Goal: Transaction & Acquisition: Obtain resource

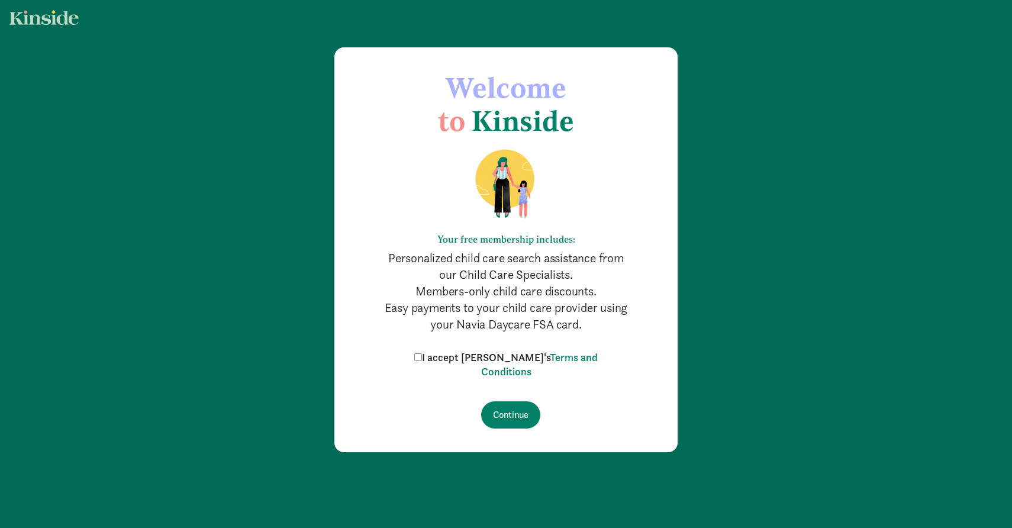
click at [422, 360] on input "I accept Kinside's Terms and Conditions" at bounding box center [418, 357] width 8 height 8
checkbox input "true"
click at [514, 416] on input "Continue" at bounding box center [510, 414] width 59 height 27
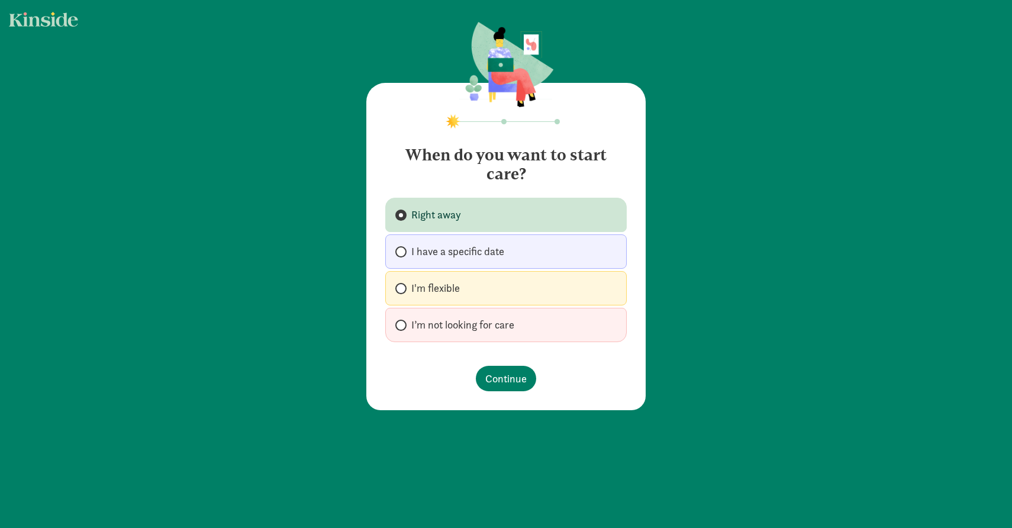
click at [481, 289] on label "I'm flexible" at bounding box center [505, 288] width 241 height 34
click at [403, 289] on input "I'm flexible" at bounding box center [399, 289] width 8 height 8
radio input "true"
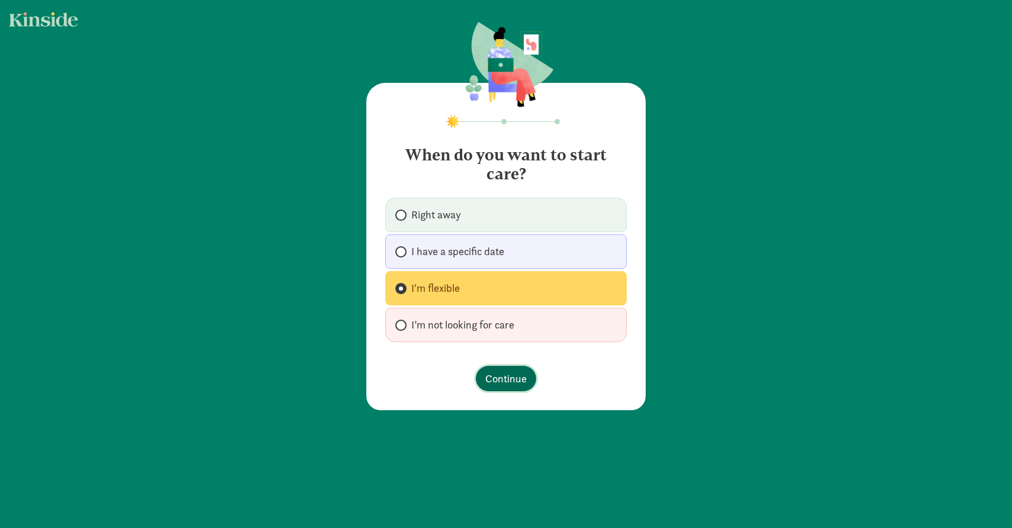
click at [504, 385] on span "Continue" at bounding box center [505, 378] width 41 height 16
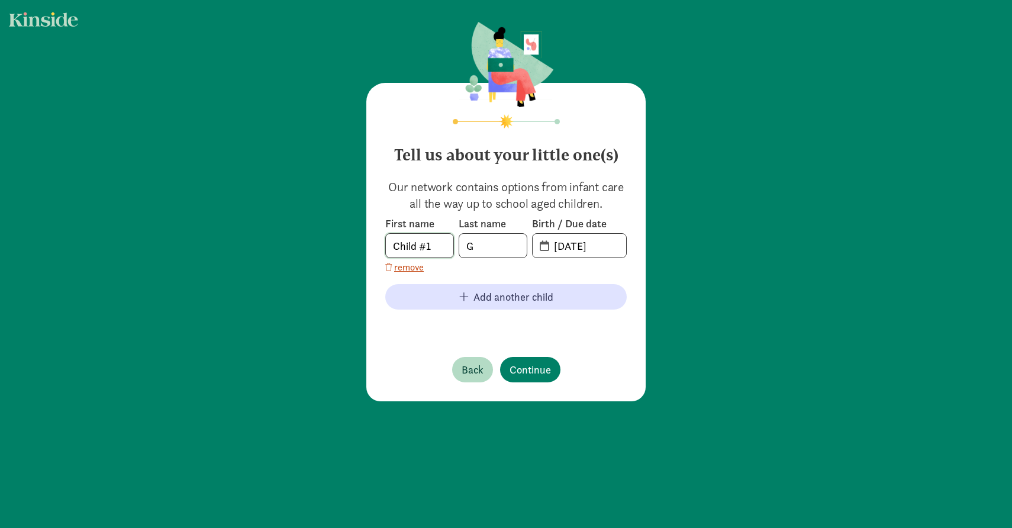
click at [436, 251] on input "Child #1" at bounding box center [419, 246] width 67 height 24
type input "C"
type input "Rahm"
type input "Goyal"
type input "03-26-2025"
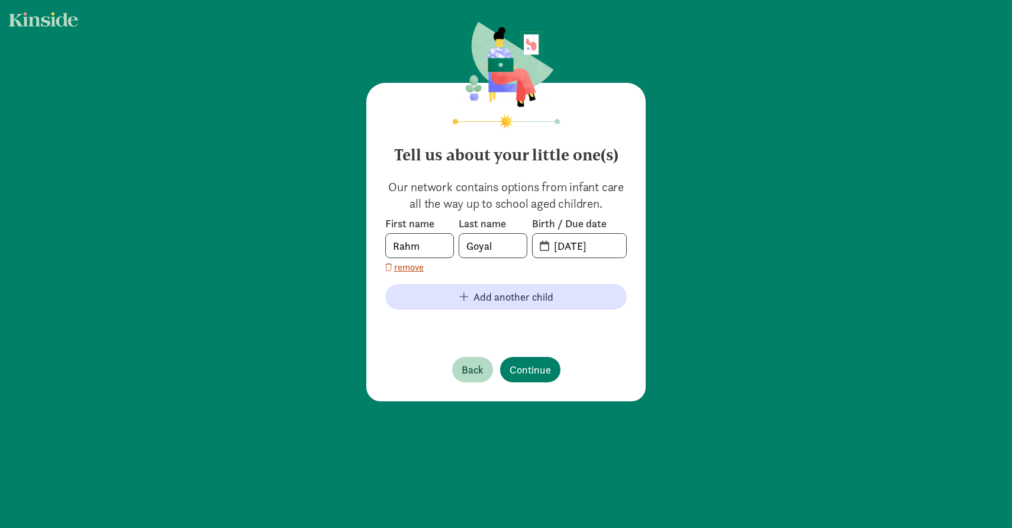
click at [401, 331] on footer at bounding box center [505, 326] width 241 height 14
click at [540, 373] on span "Continue" at bounding box center [530, 370] width 41 height 16
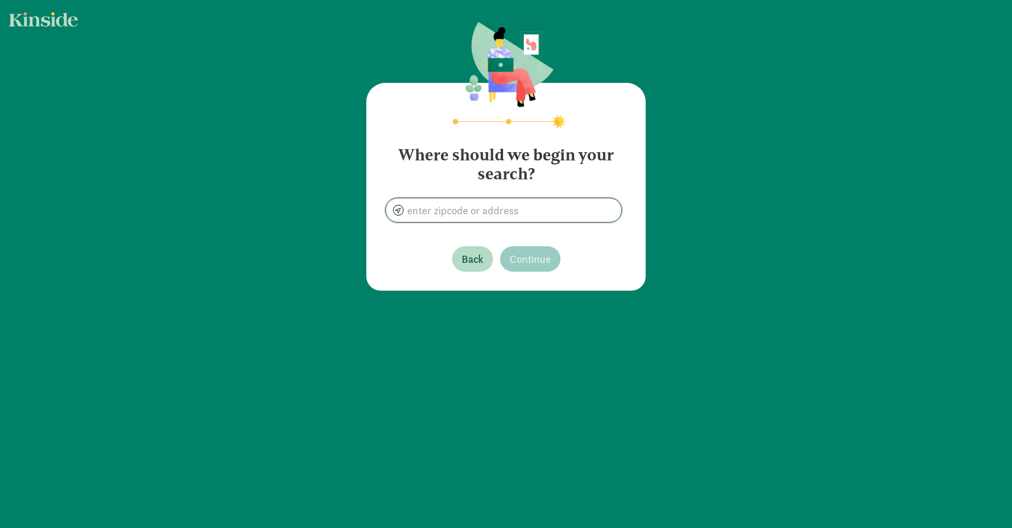
click at [497, 207] on input at bounding box center [504, 210] width 236 height 24
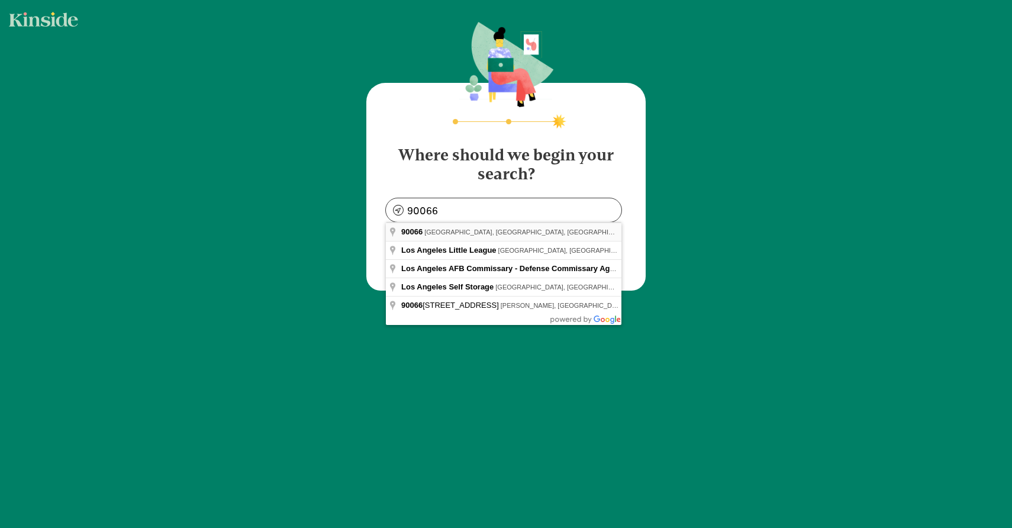
type input "Los Angeles, CA 90066, USA"
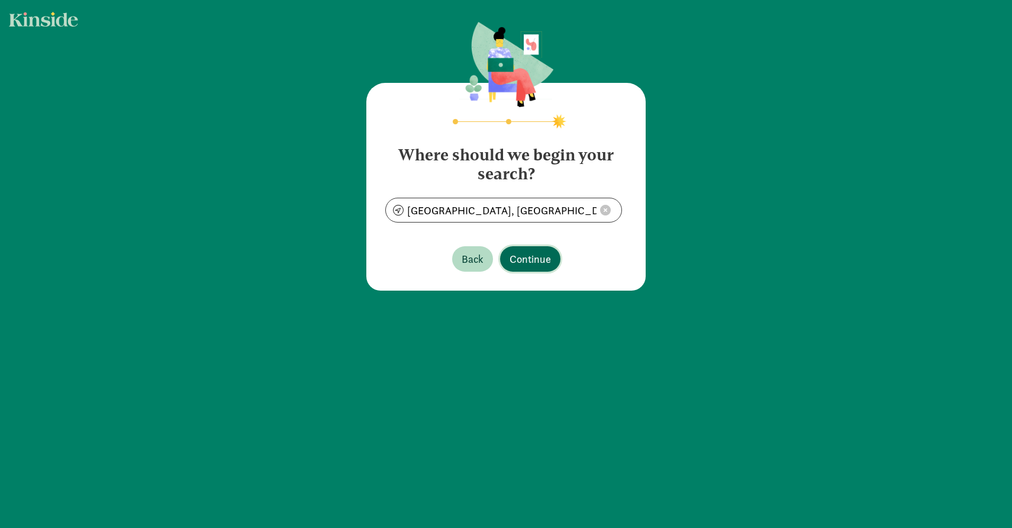
click at [524, 261] on span "Continue" at bounding box center [530, 259] width 41 height 16
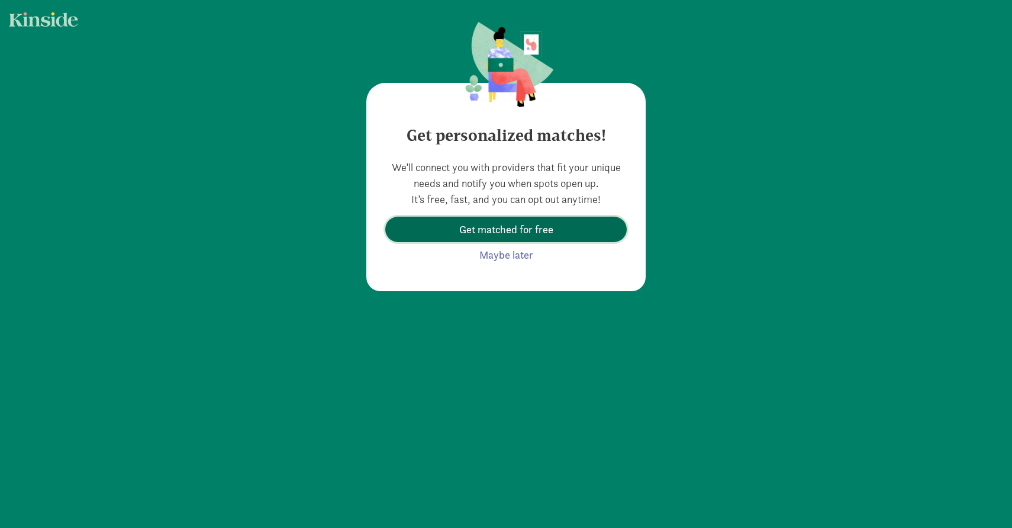
click at [482, 231] on span "Get matched for free" at bounding box center [506, 229] width 94 height 16
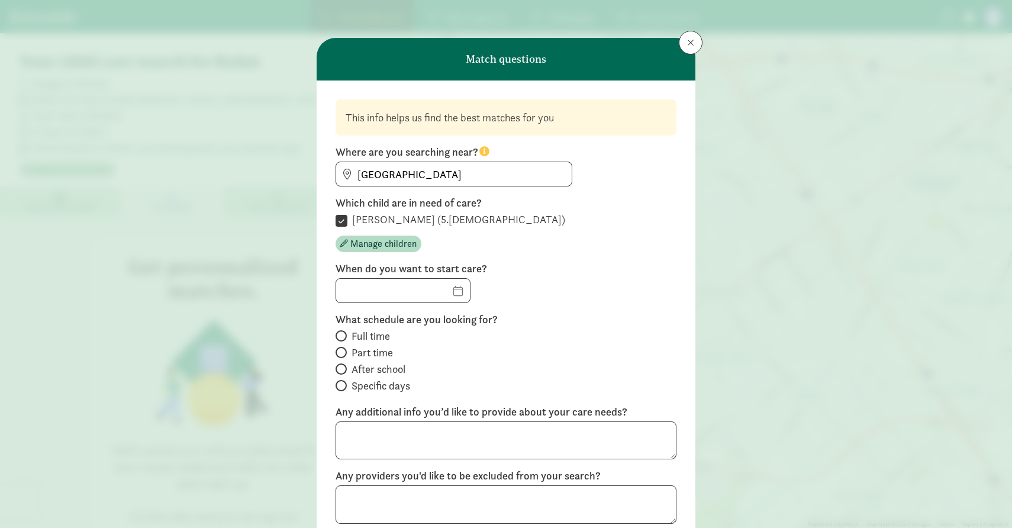
click at [341, 333] on input "Full time" at bounding box center [340, 336] width 8 height 8
radio input "true"
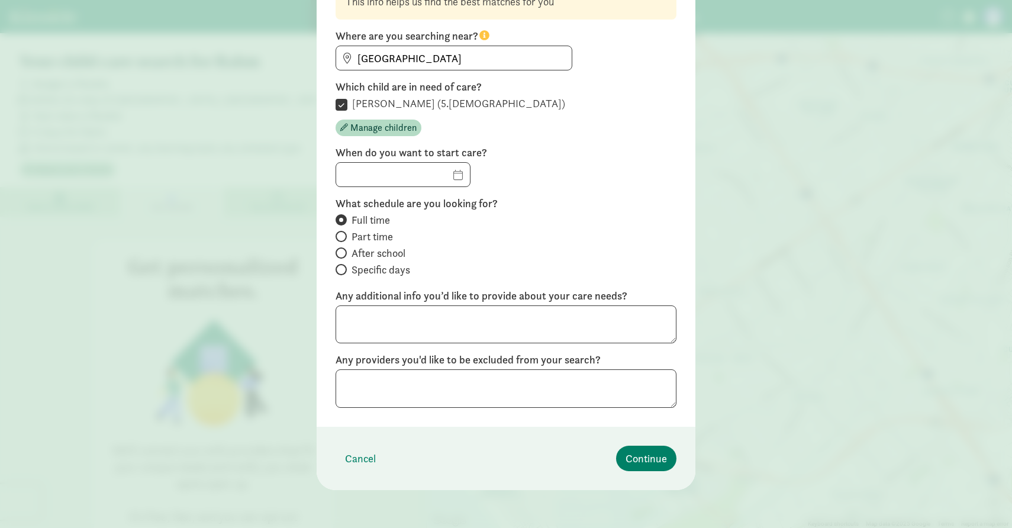
scroll to position [116, 0]
click at [392, 296] on label "Any additional info you’d like to provide about your care needs?" at bounding box center [506, 296] width 341 height 14
click at [388, 320] on textarea at bounding box center [506, 324] width 341 height 38
click at [633, 462] on span "Continue" at bounding box center [646, 458] width 41 height 16
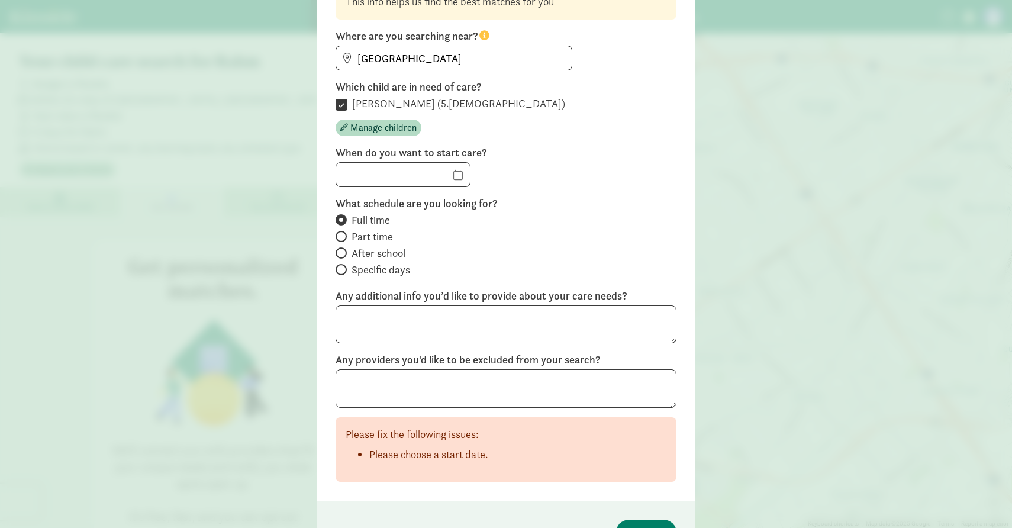
click at [530, 414] on div "This info helps us find the best matches for you Where are you searching near? …" at bounding box center [506, 232] width 341 height 498
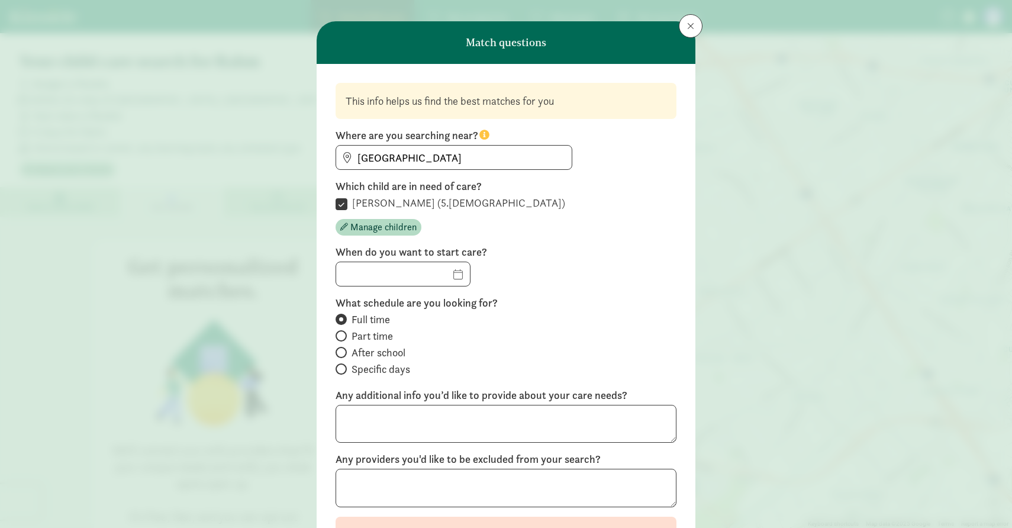
scroll to position [9, 0]
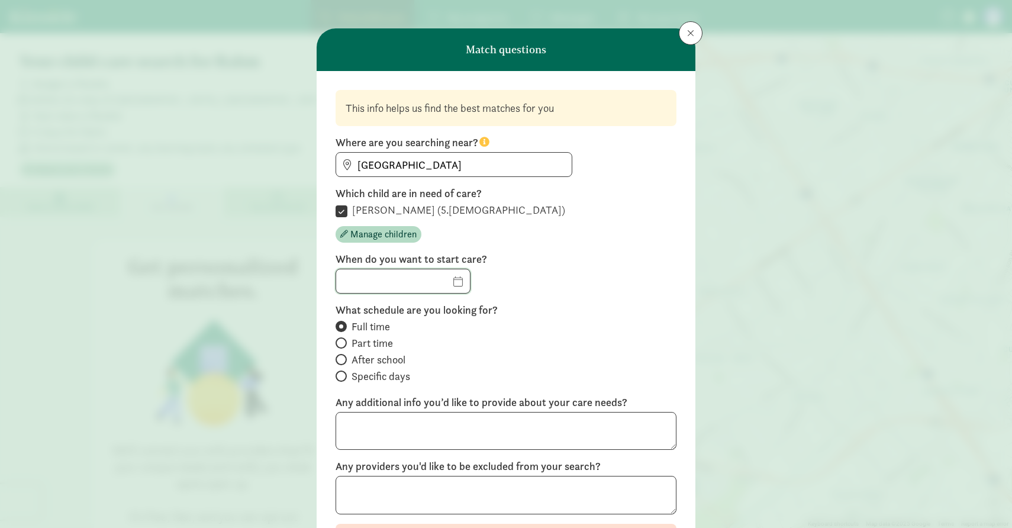
click at [453, 284] on body "Find child care Find My programs Programs Messages Messages My payments Pay You…" at bounding box center [506, 312] width 1012 height 624
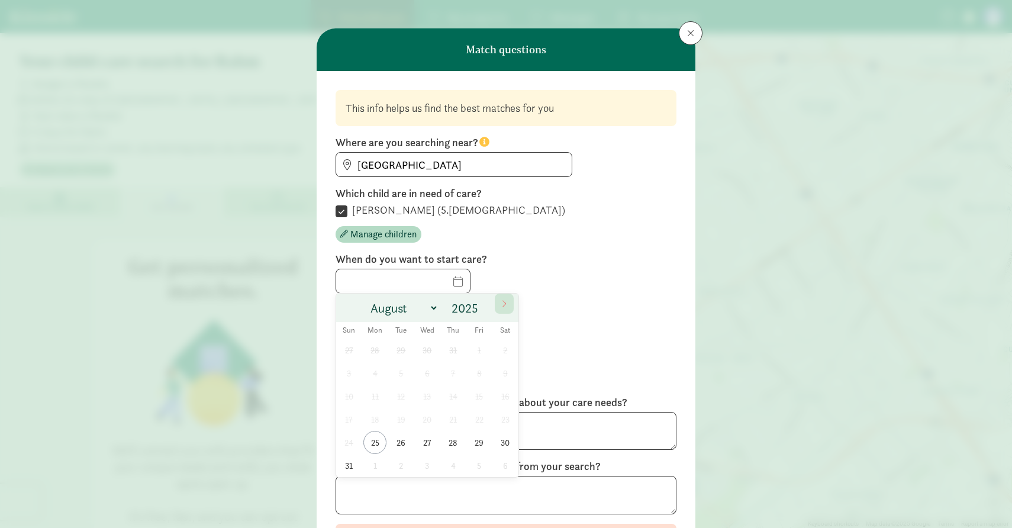
click at [503, 305] on icon at bounding box center [504, 303] width 7 height 8
select select "9"
click at [479, 353] on span "3" at bounding box center [479, 350] width 23 height 23
type input "10/03/2025"
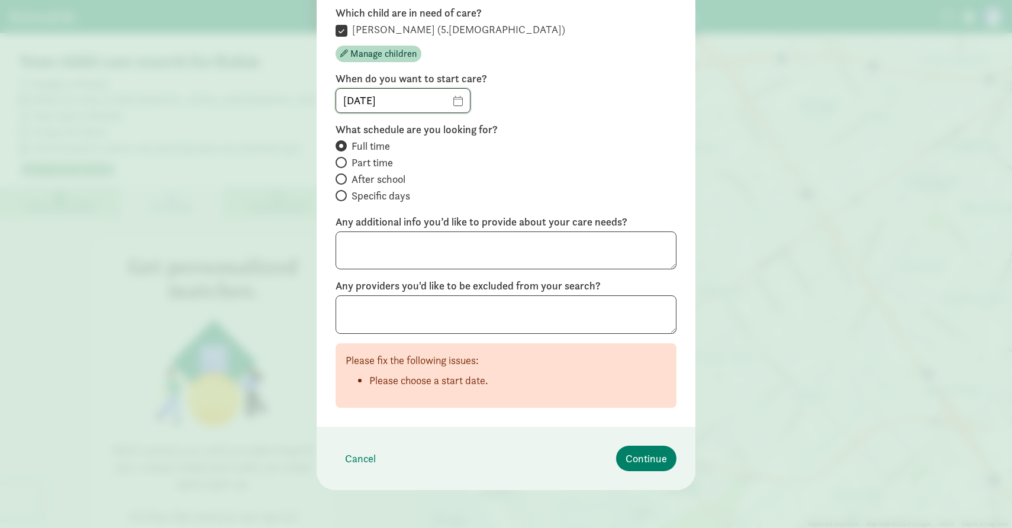
scroll to position [190, 0]
click at [555, 495] on div "Match questions This info helps us find the best matches for you Where are you …" at bounding box center [506, 264] width 1012 height 528
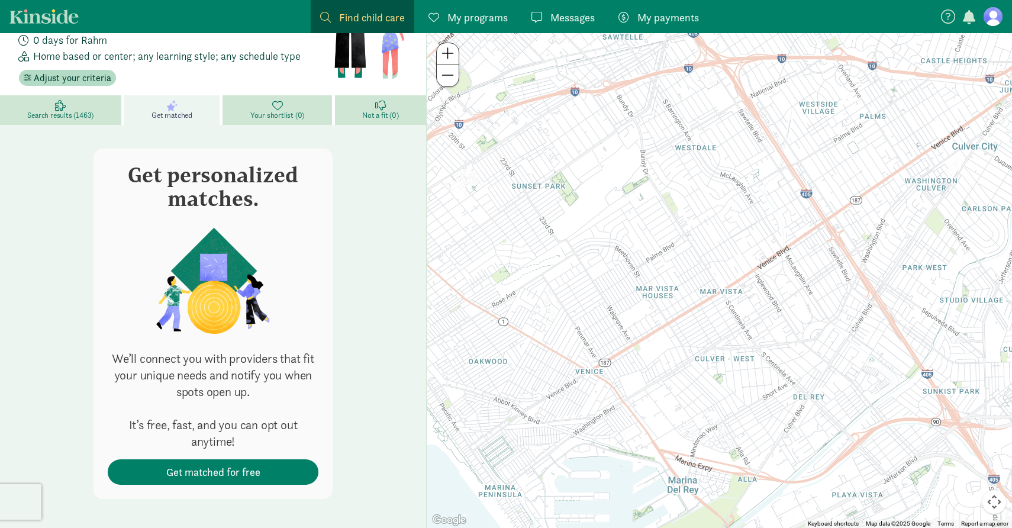
scroll to position [91, 0]
click at [257, 469] on span "Get matched for free" at bounding box center [213, 473] width 94 height 16
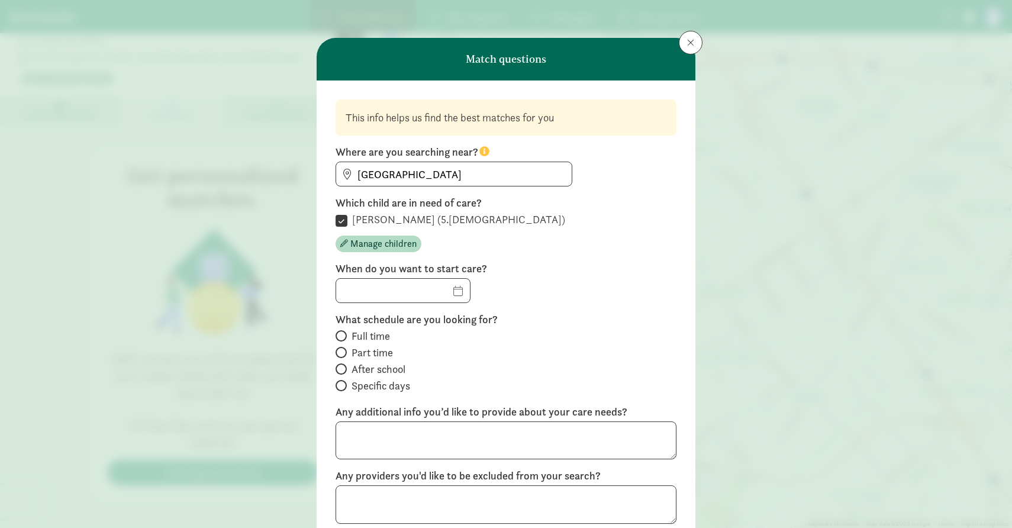
click at [698, 40] on button at bounding box center [691, 43] width 24 height 24
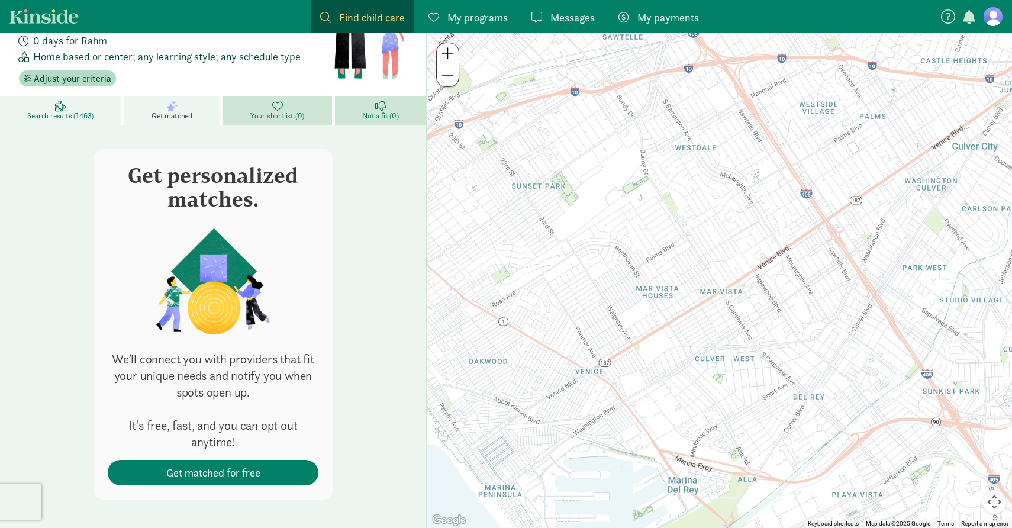
click at [68, 111] on span "Search results (1463)" at bounding box center [60, 115] width 66 height 9
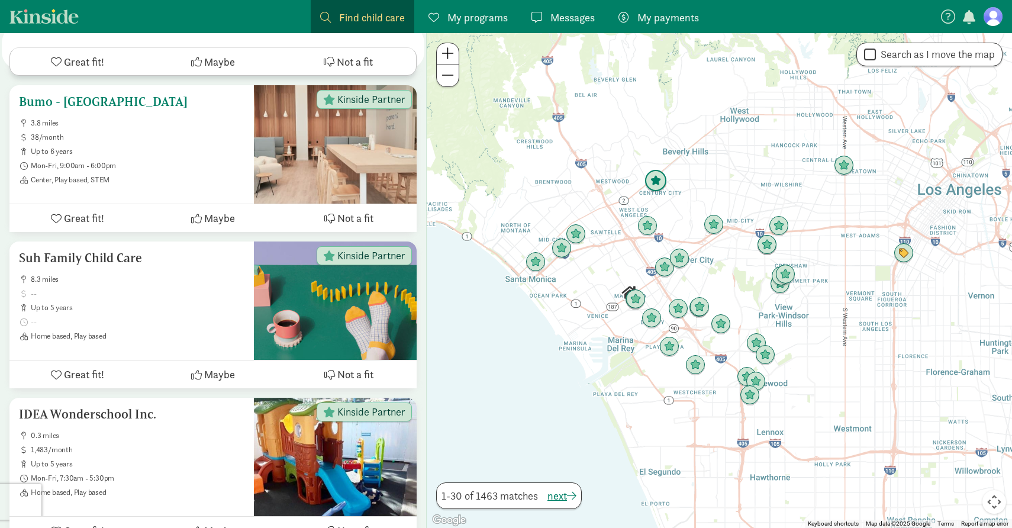
scroll to position [507, 0]
click at [153, 175] on span "Center, Play based, STEM" at bounding box center [138, 179] width 214 height 9
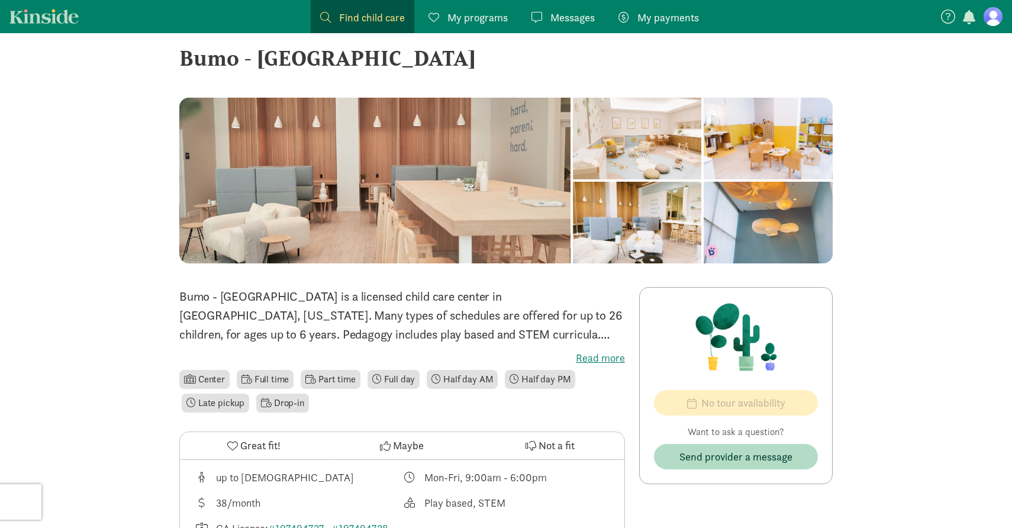
scroll to position [20, 0]
click at [704, 145] on div at bounding box center [768, 138] width 129 height 82
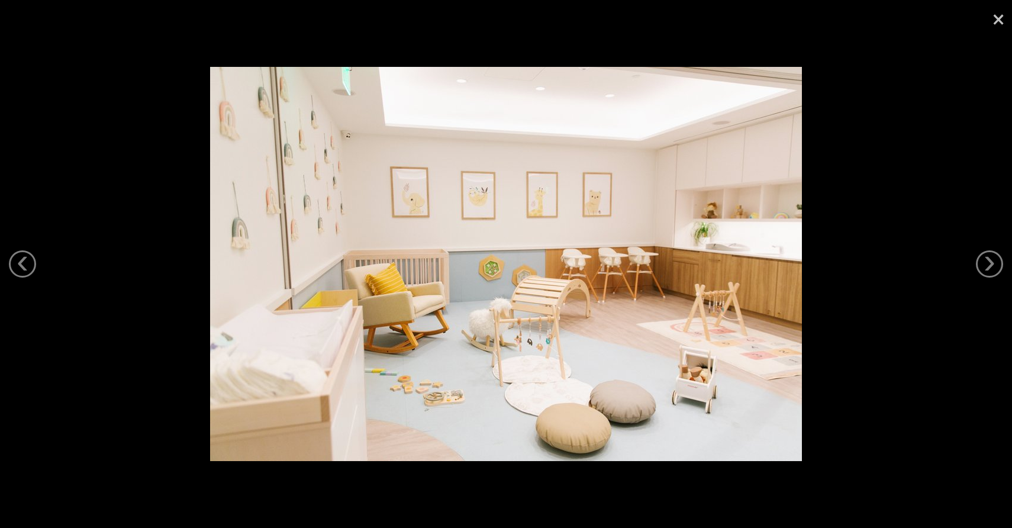
click at [995, 15] on link "×" at bounding box center [998, 18] width 27 height 36
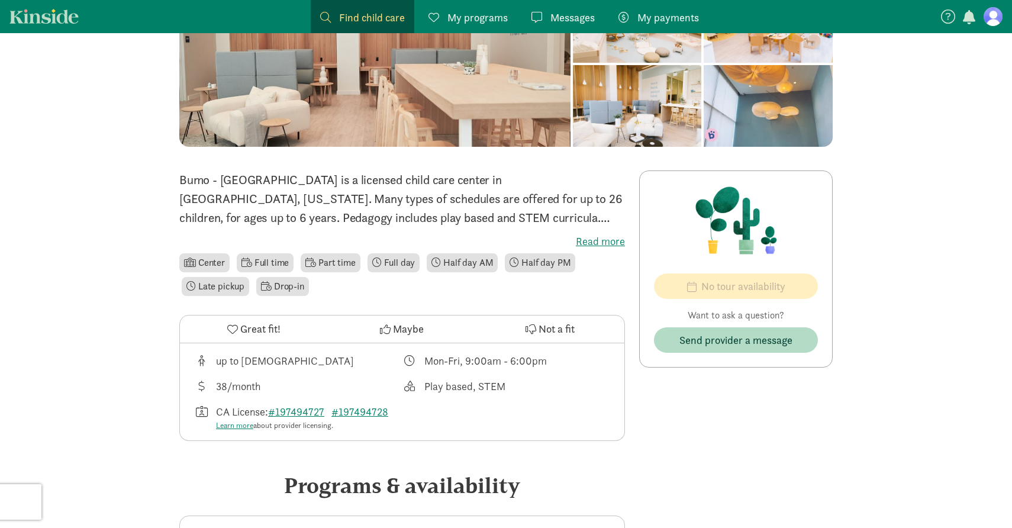
scroll to position [136, 0]
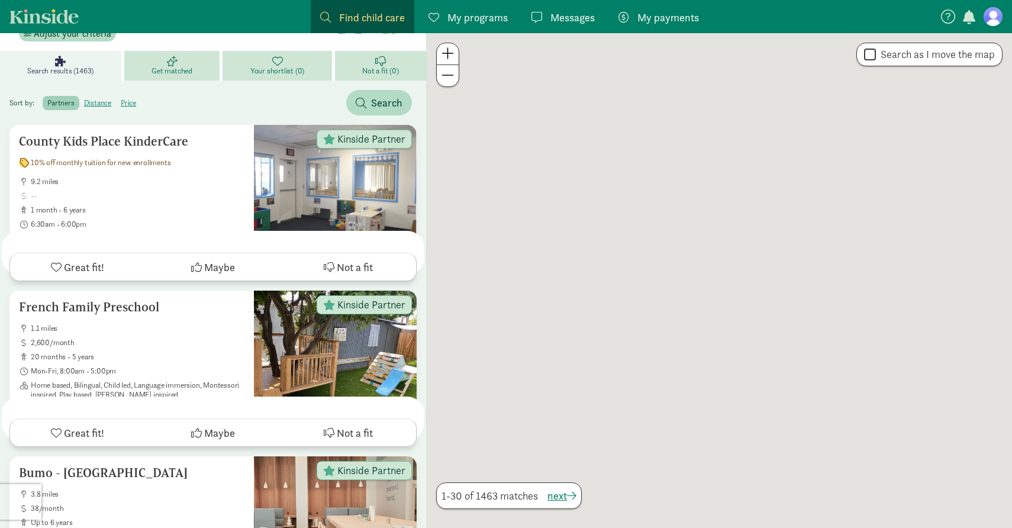
scroll to position [507, 0]
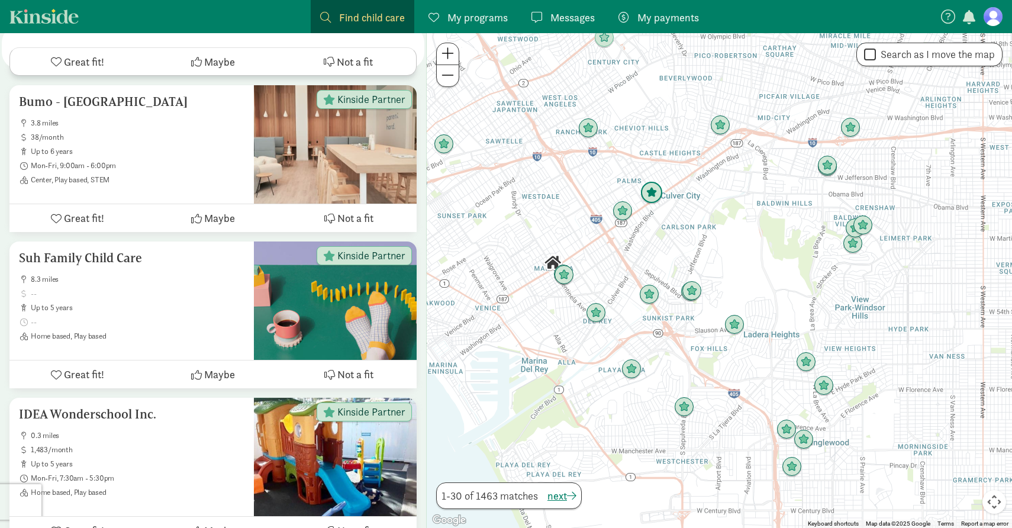
click at [653, 194] on img "Click to see details" at bounding box center [651, 193] width 22 height 22
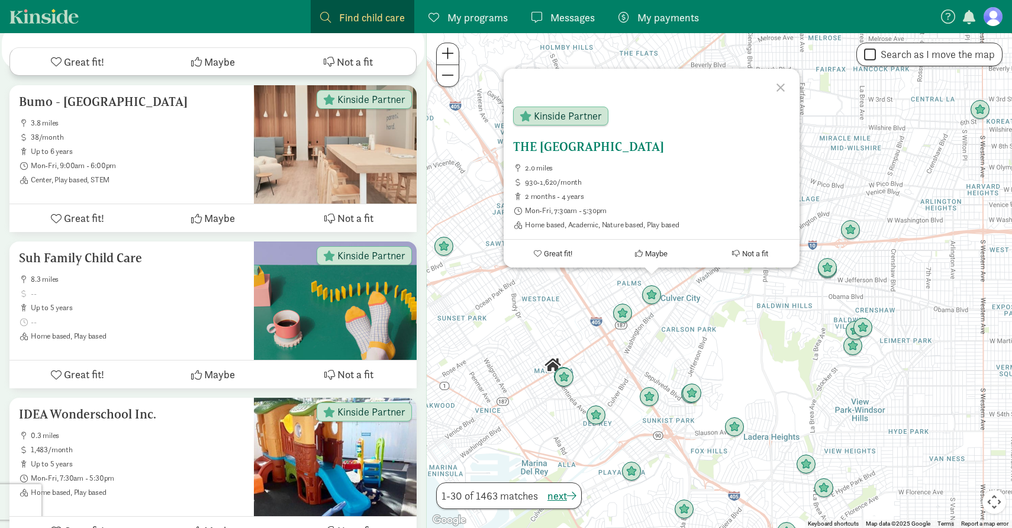
click at [568, 145] on h5 "THE [GEOGRAPHIC_DATA]" at bounding box center [651, 147] width 277 height 14
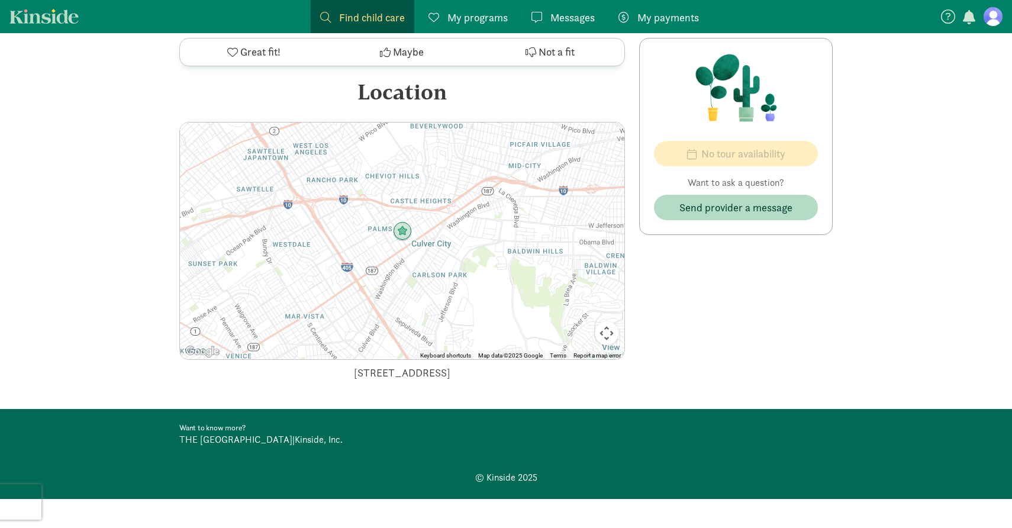
scroll to position [1201, 0]
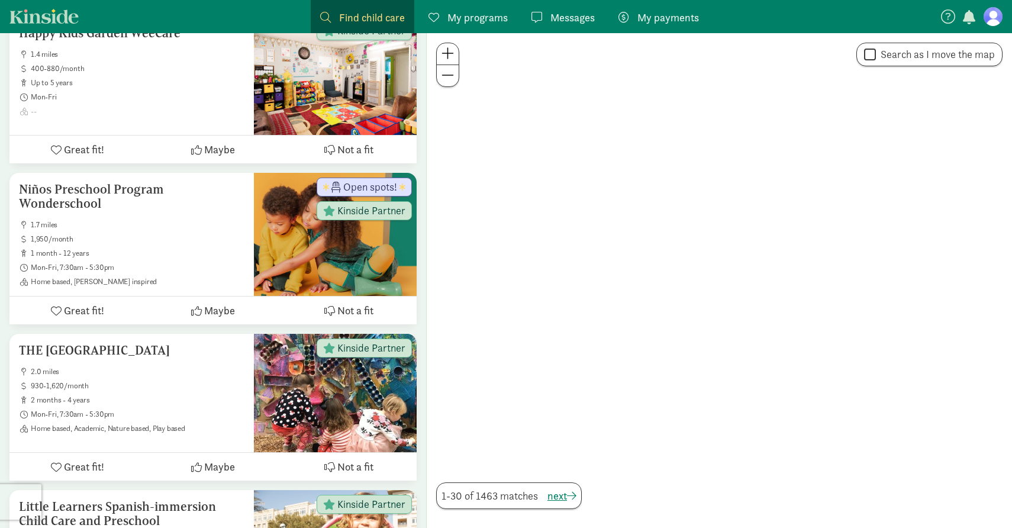
scroll to position [507, 0]
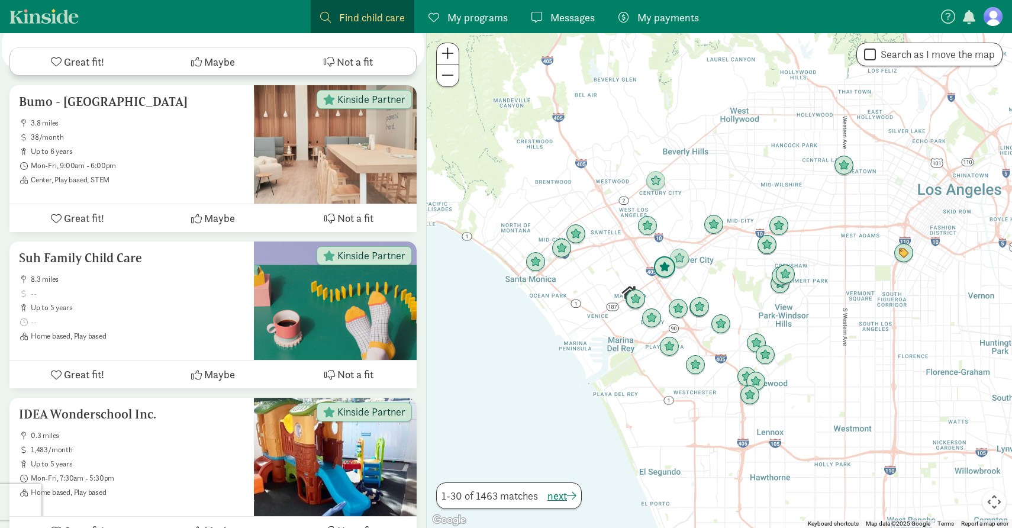
click at [665, 265] on img "Click to see details" at bounding box center [664, 267] width 22 height 22
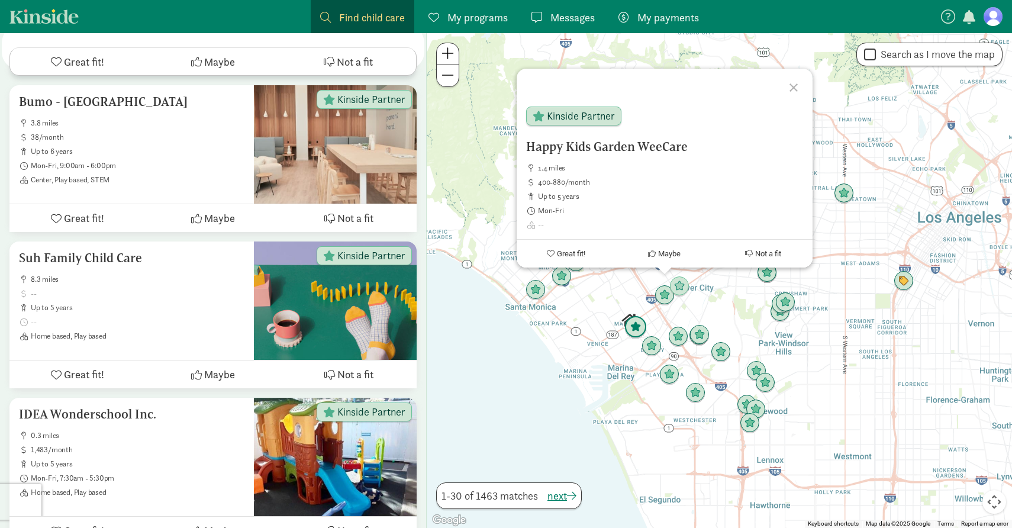
click at [637, 332] on img "Click to see details" at bounding box center [635, 327] width 22 height 22
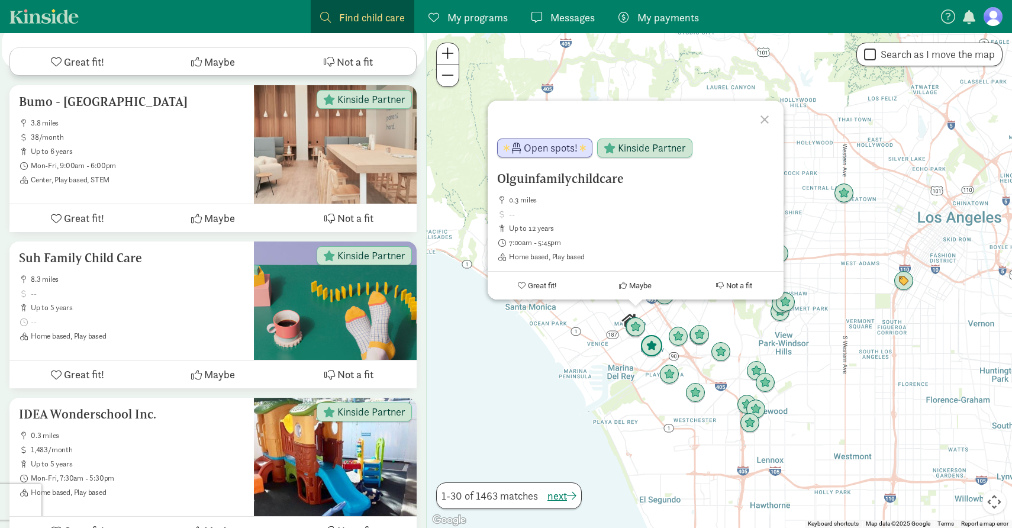
click at [652, 348] on img "Click to see details" at bounding box center [651, 346] width 22 height 22
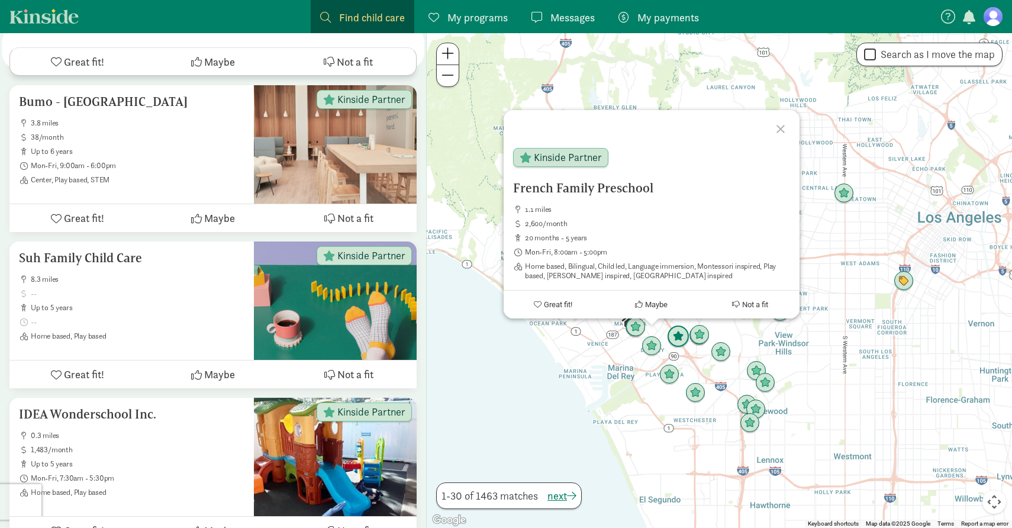
click at [676, 338] on img "Click to see details" at bounding box center [678, 337] width 22 height 22
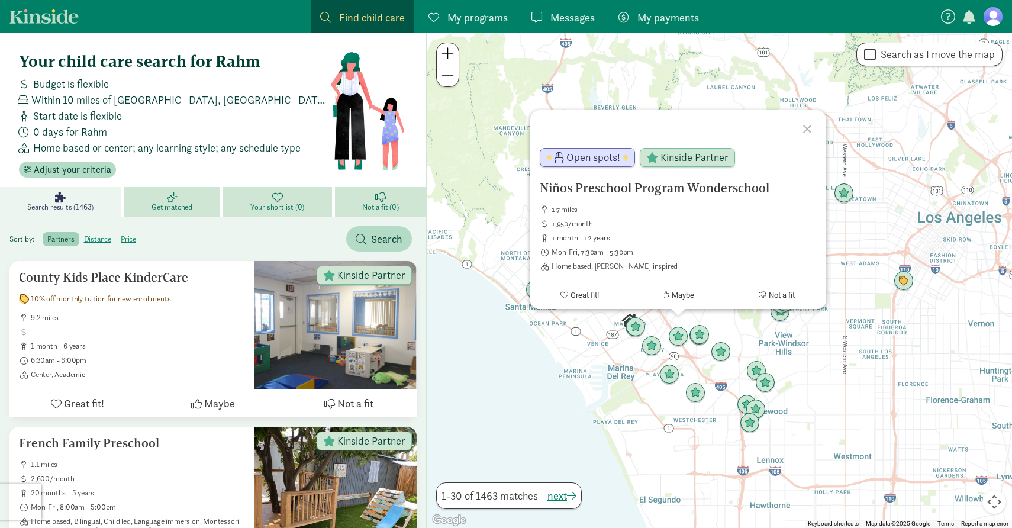
scroll to position [0, 0]
click at [85, 170] on span "Adjust your criteria" at bounding box center [73, 170] width 78 height 14
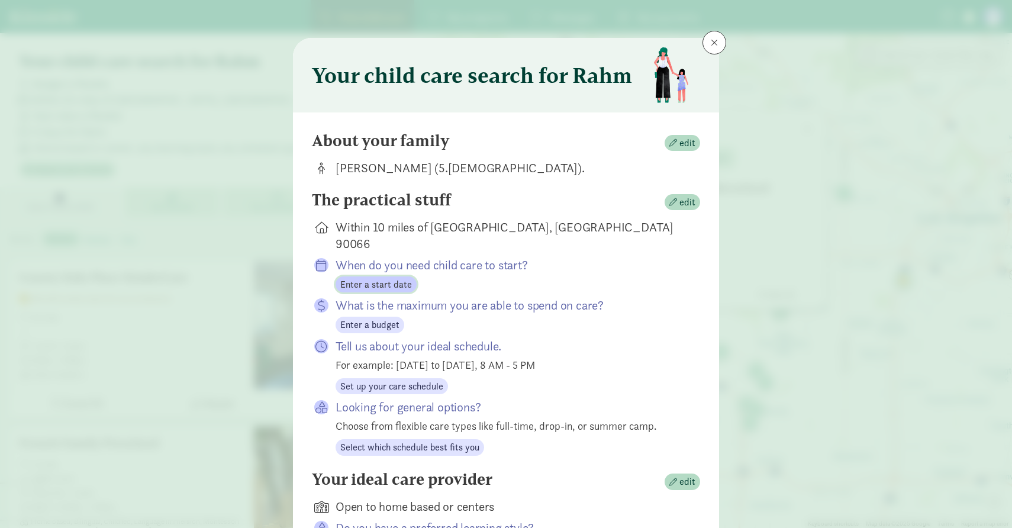
click at [382, 278] on span "Enter a start date" at bounding box center [376, 285] width 72 height 14
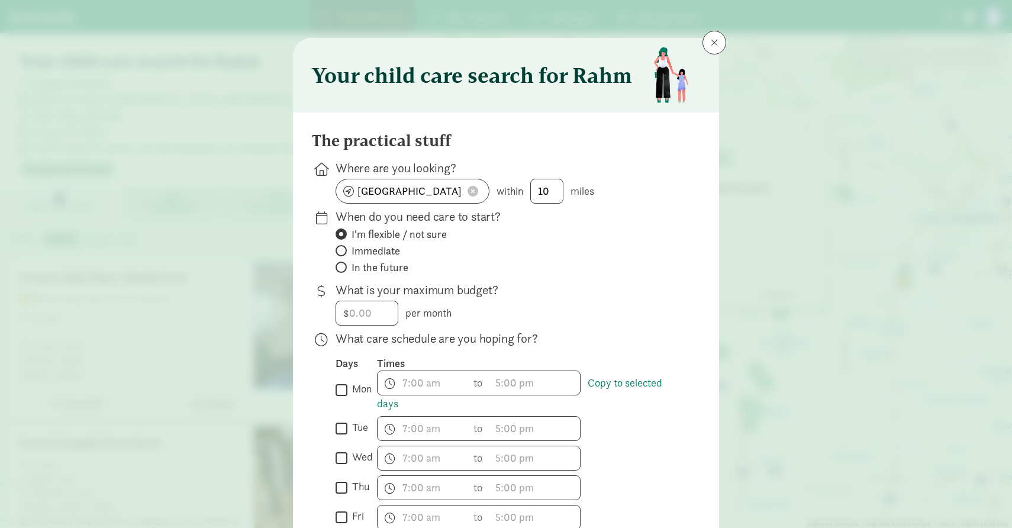
click at [343, 268] on span at bounding box center [341, 267] width 11 height 11
click at [343, 268] on input "In the future" at bounding box center [340, 267] width 8 height 8
radio input "true"
radio input "false"
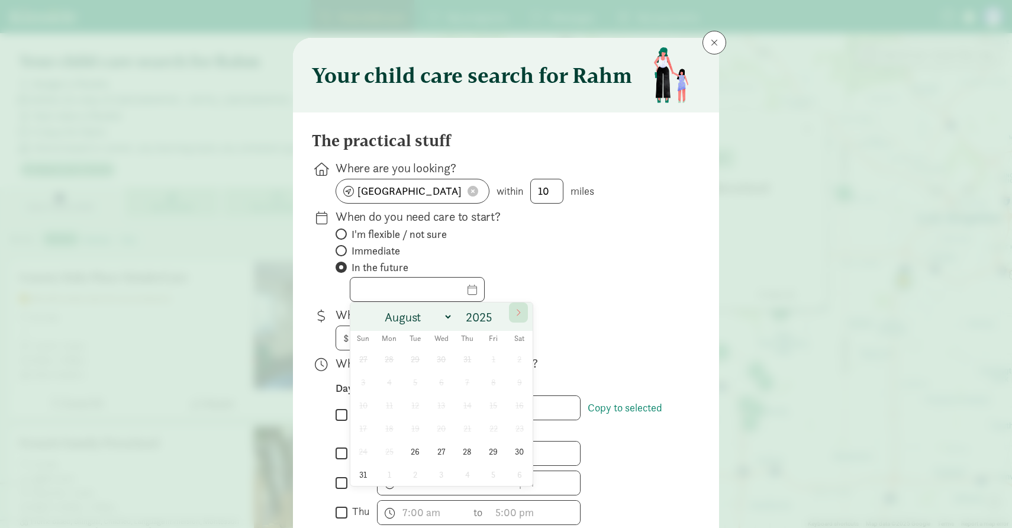
click at [517, 311] on icon at bounding box center [518, 312] width 7 height 8
click at [518, 311] on icon at bounding box center [519, 312] width 4 height 7
select select "11"
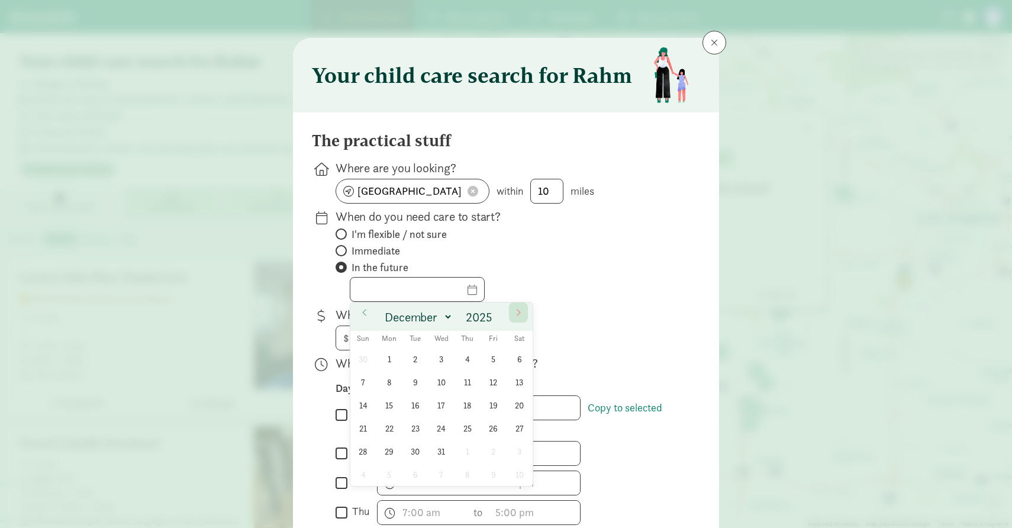
click at [518, 311] on icon at bounding box center [519, 312] width 4 height 7
type input "2026"
select select "0"
click at [469, 361] on span "1" at bounding box center [467, 358] width 23 height 23
type input "01/01/2026"
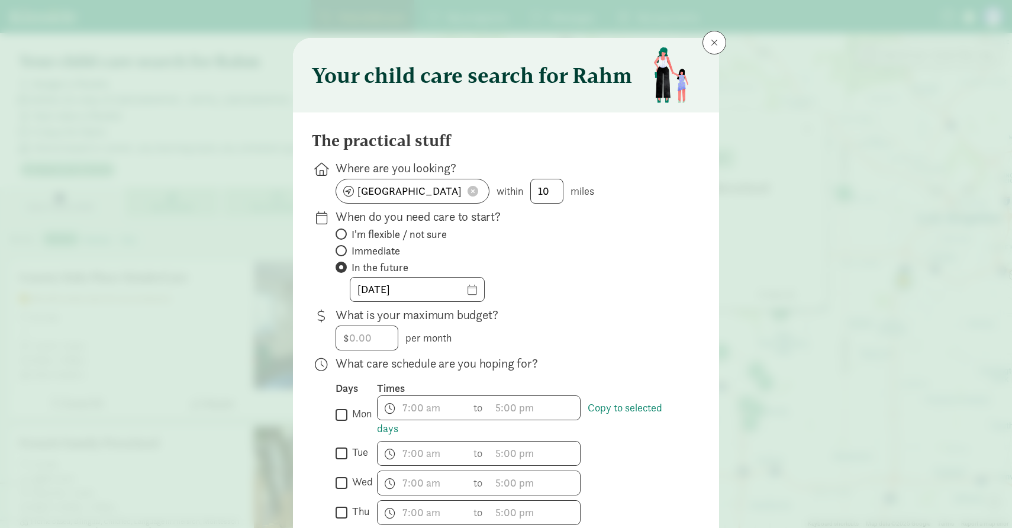
click at [584, 297] on div "01/01/2026" at bounding box center [509, 289] width 346 height 25
click at [382, 341] on input "number" at bounding box center [367, 338] width 62 height 24
type input "2500"
click at [709, 330] on div "The practical stuff Where are you looking? Los Angeles, CA 90066 within 10 mile…" at bounding box center [506, 497] width 426 height 771
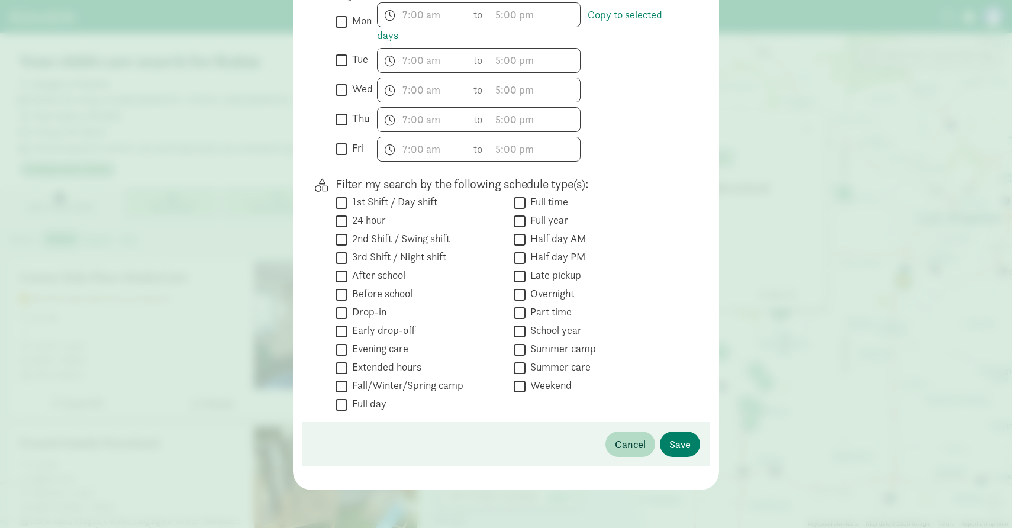
scroll to position [393, 0]
click at [689, 449] on span "Save" at bounding box center [679, 444] width 21 height 16
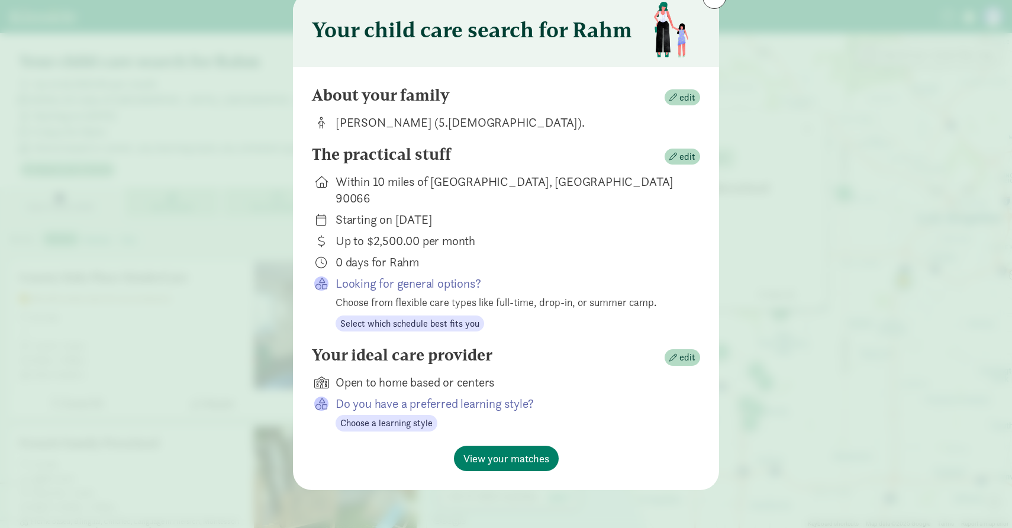
scroll to position [28, 0]
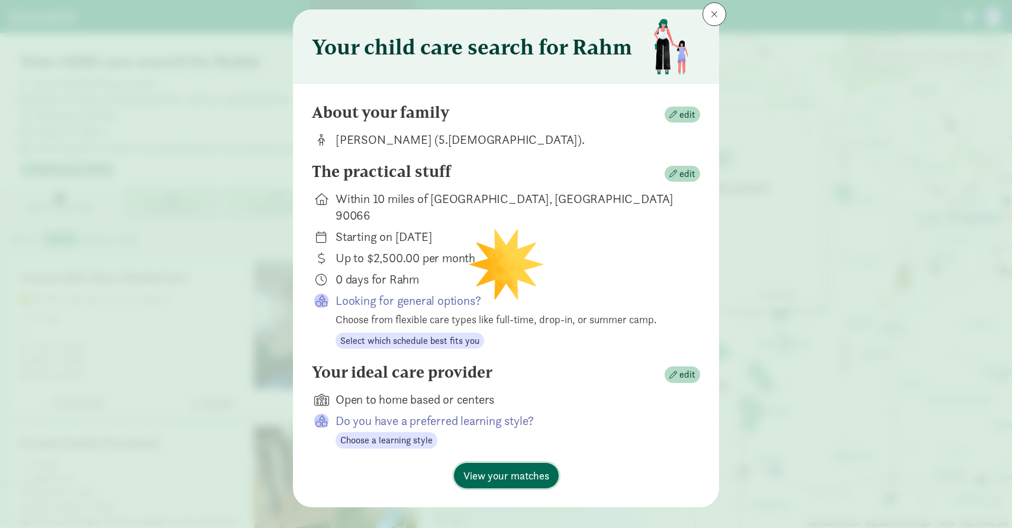
click at [508, 468] on span "View your matches" at bounding box center [506, 476] width 86 height 16
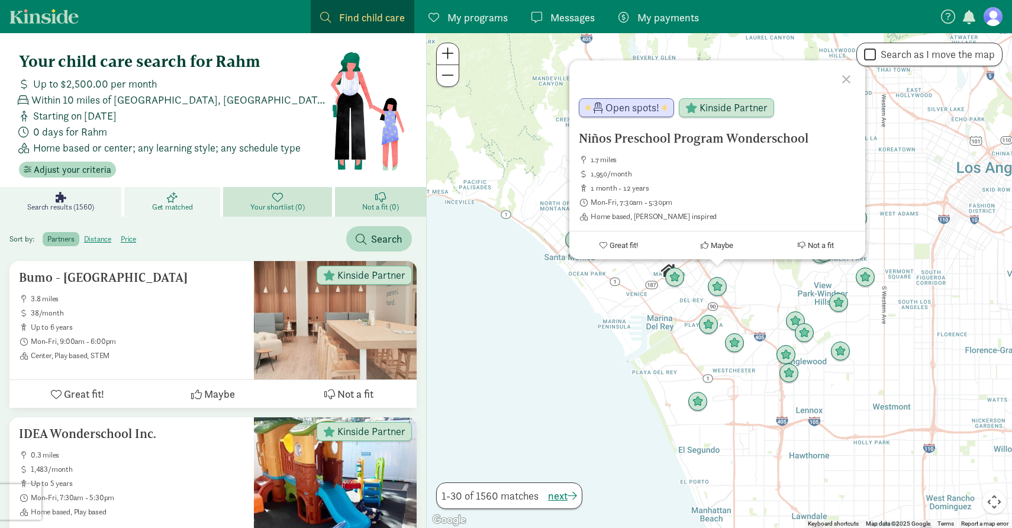
click at [172, 188] on link "Get matched" at bounding box center [173, 202] width 98 height 30
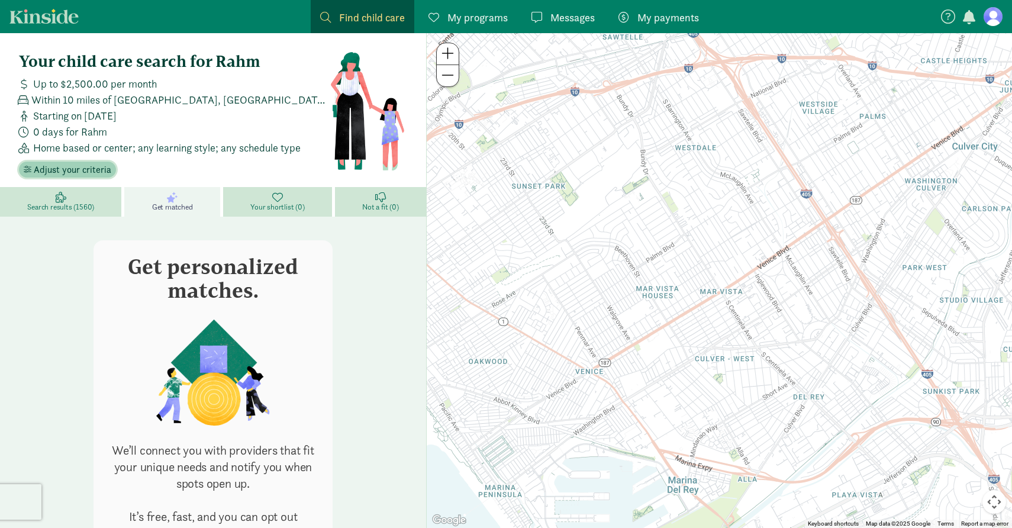
click at [82, 173] on span "Adjust your criteria" at bounding box center [73, 170] width 78 height 14
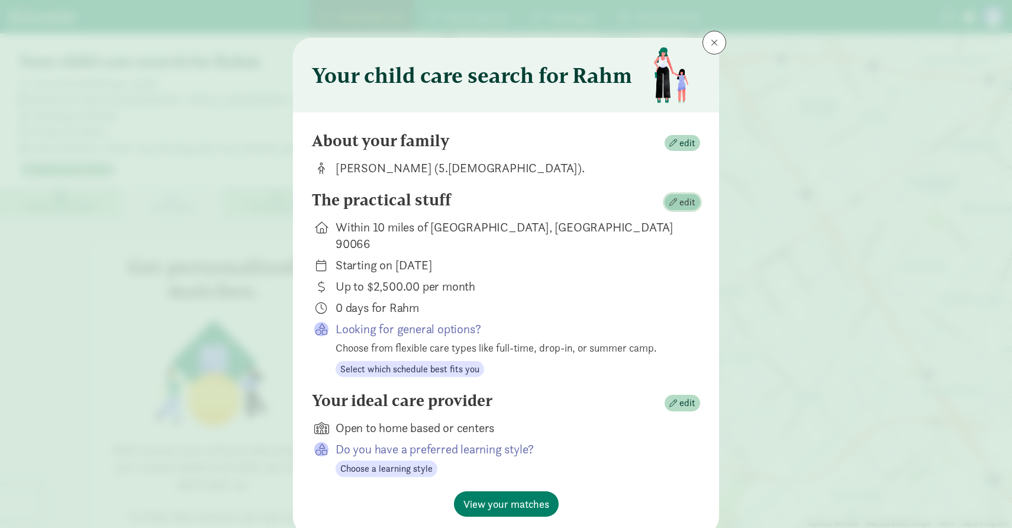
click at [675, 208] on span "edit" at bounding box center [682, 202] width 26 height 14
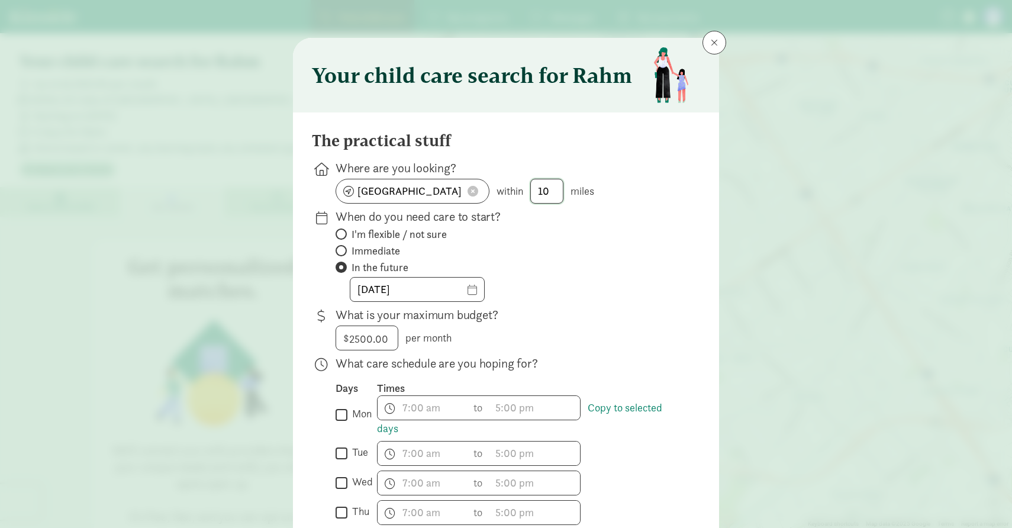
click at [552, 194] on input "10" at bounding box center [547, 191] width 32 height 24
type input "3"
click at [581, 320] on p "What is your maximum budget?" at bounding box center [509, 315] width 346 height 17
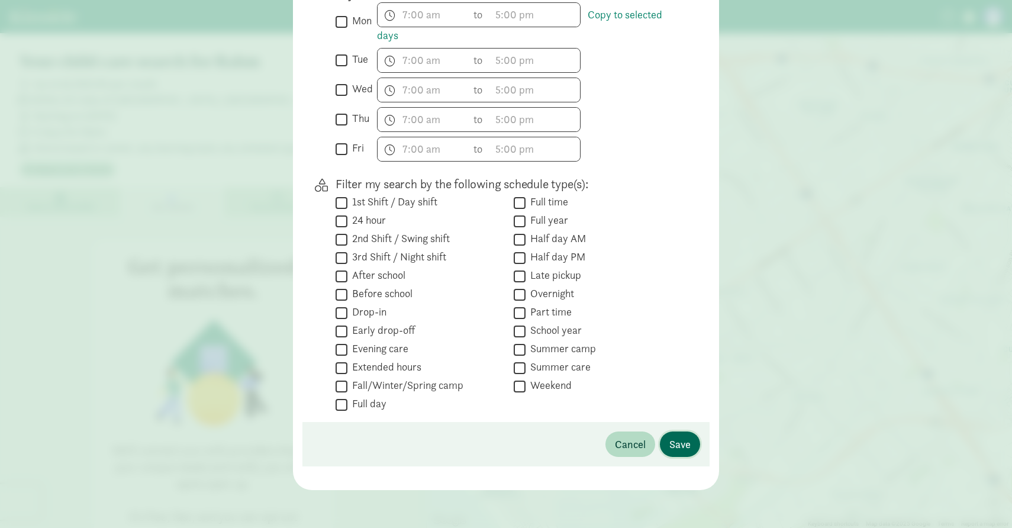
click at [682, 451] on span "Save" at bounding box center [679, 444] width 21 height 16
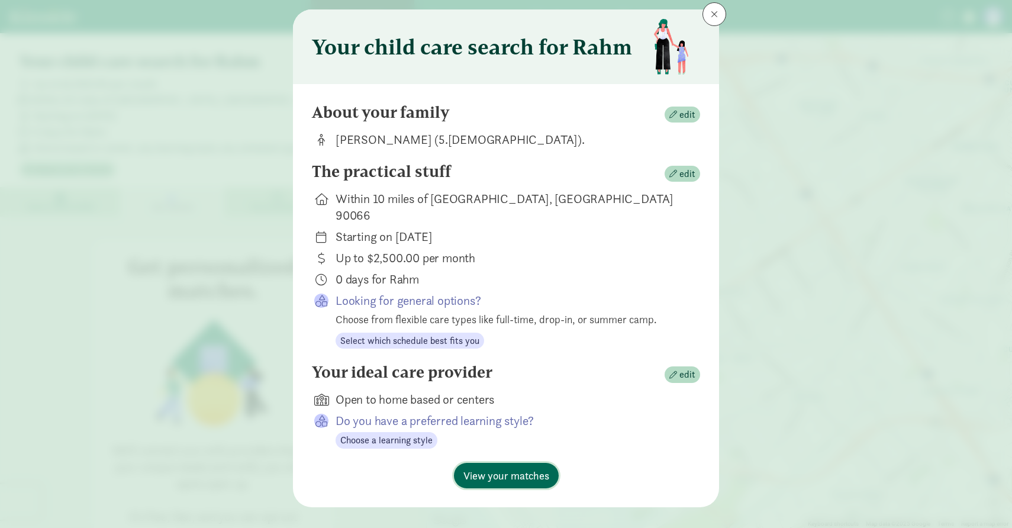
click at [485, 468] on span "View your matches" at bounding box center [506, 476] width 86 height 16
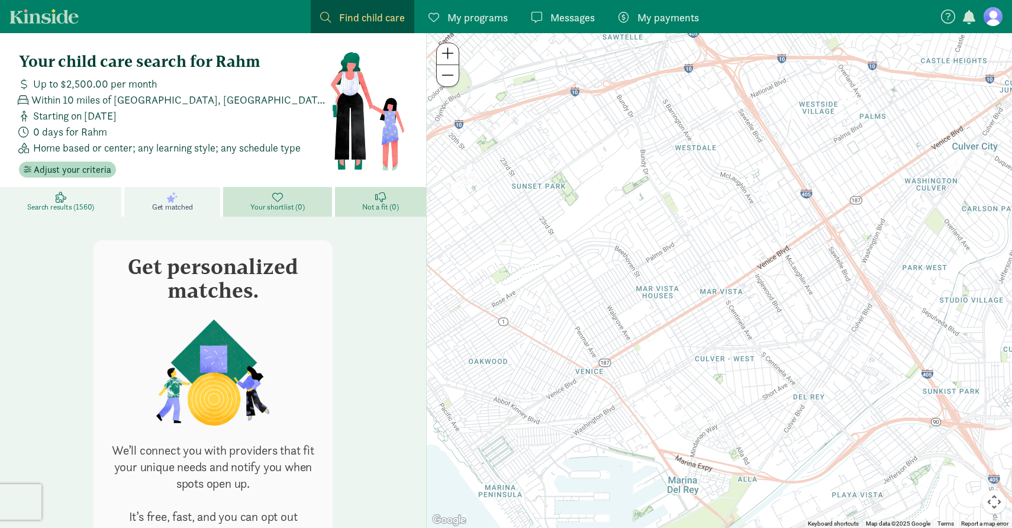
click at [88, 191] on link "Search results (1560)" at bounding box center [62, 202] width 124 height 30
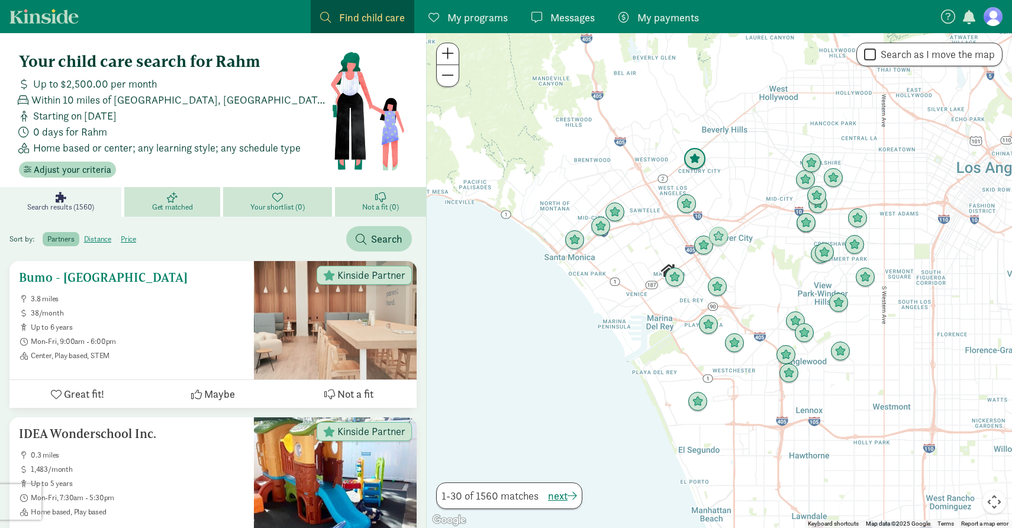
click at [83, 288] on div "Bumo - Century City 3.8 miles 38/month up to 6 years Mon-Fri, 9:00am - 6:00pm C…" at bounding box center [131, 315] width 225 height 90
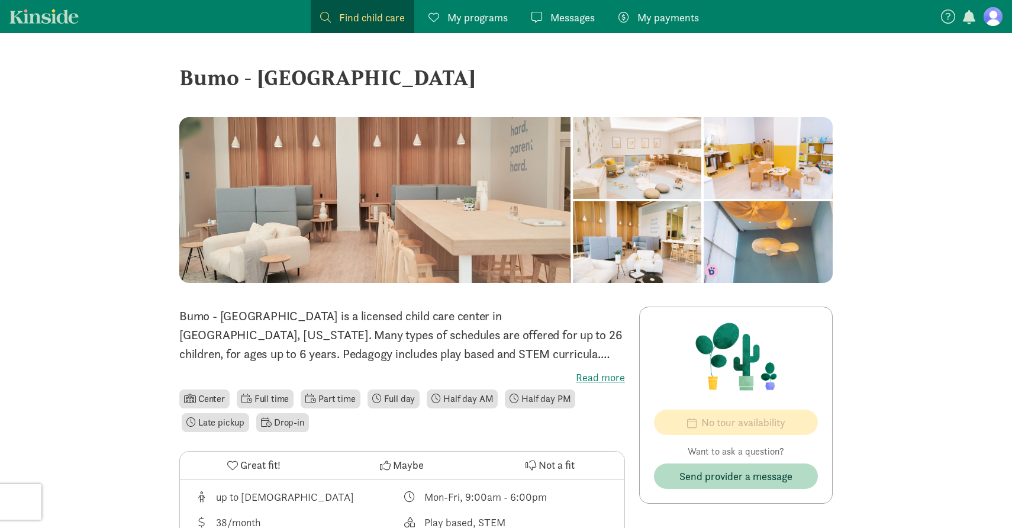
click at [265, 72] on div "Bumo - [GEOGRAPHIC_DATA]" at bounding box center [505, 78] width 653 height 32
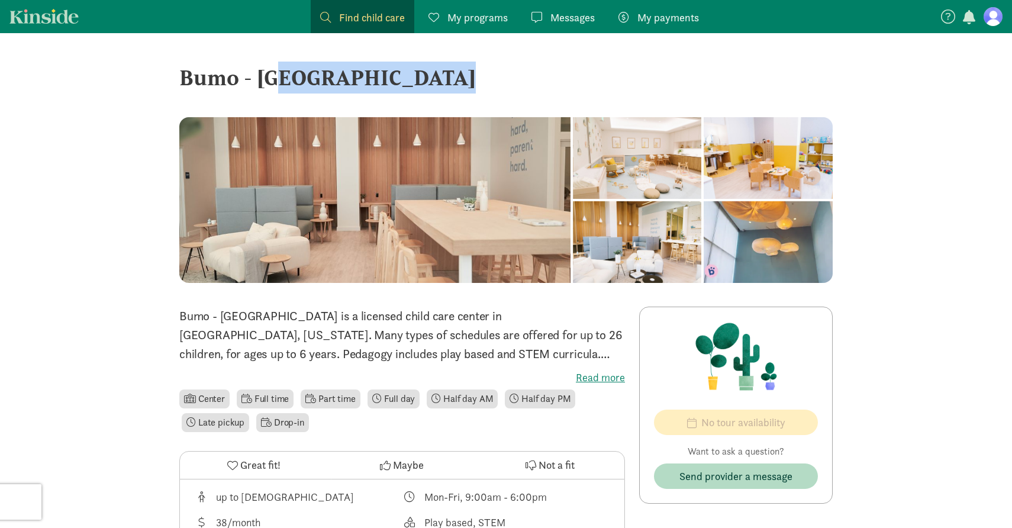
copy div "Bumo - Century City ‹ › ×"
click at [271, 114] on div "Bumo - [GEOGRAPHIC_DATA]" at bounding box center [505, 90] width 653 height 56
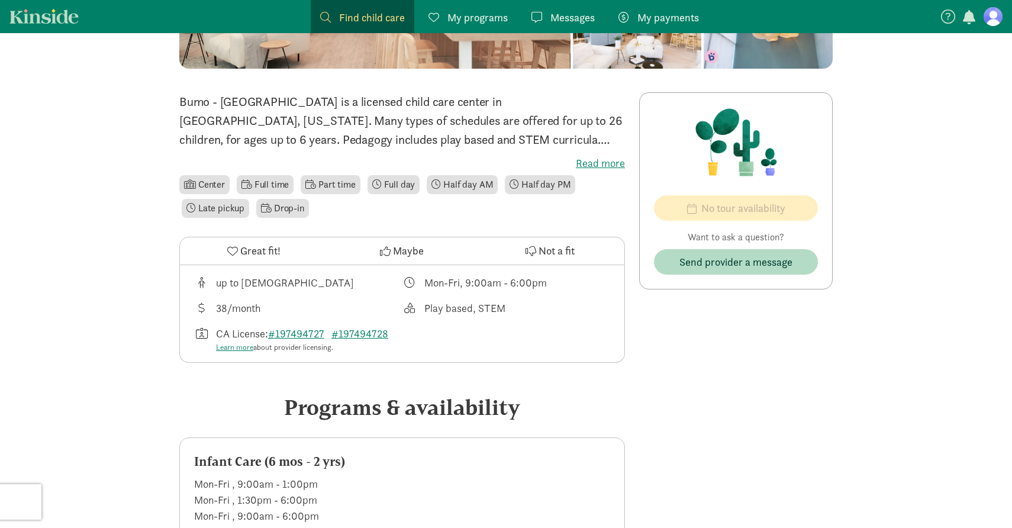
scroll to position [214, 0]
click at [611, 164] on label "Read more" at bounding box center [402, 163] width 446 height 14
click at [0, 0] on input "Read more" at bounding box center [0, 0] width 0 height 0
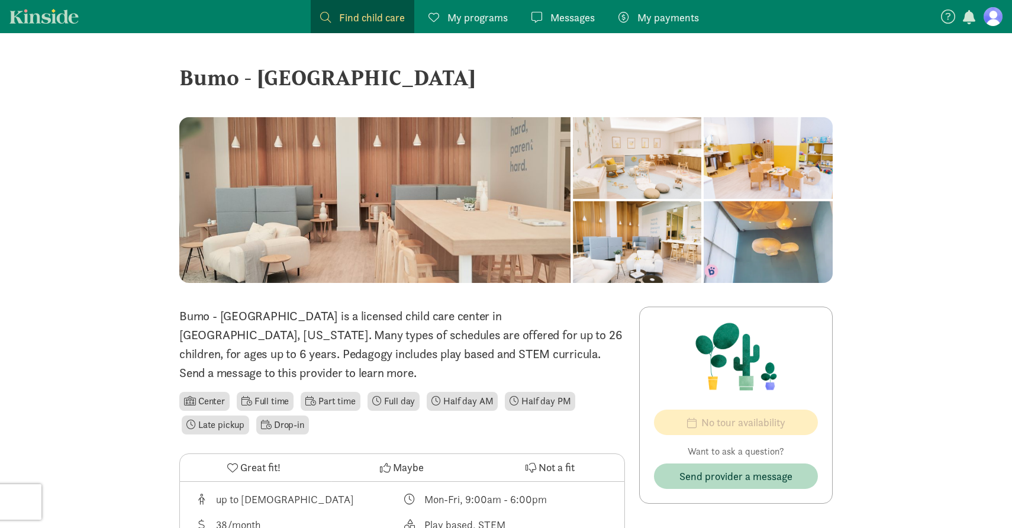
scroll to position [0, 0]
click at [376, 21] on span "Find child care" at bounding box center [372, 17] width 66 height 16
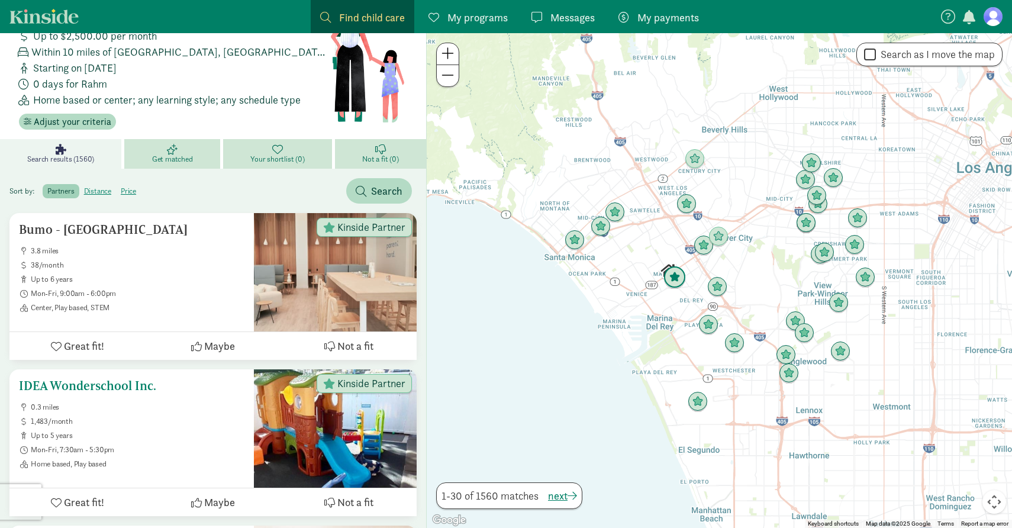
scroll to position [50, 0]
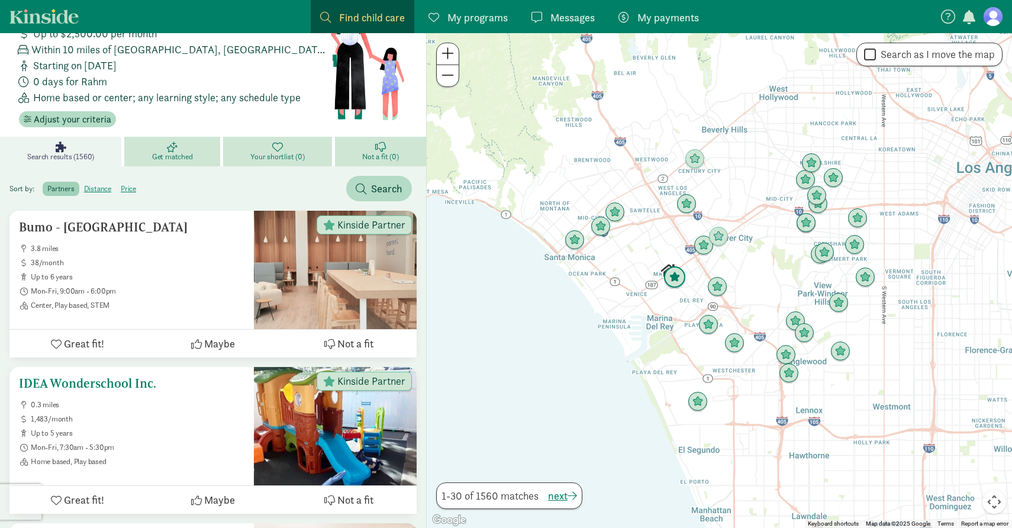
click at [140, 387] on h5 "IDEA Wonderschool Inc." at bounding box center [131, 383] width 225 height 14
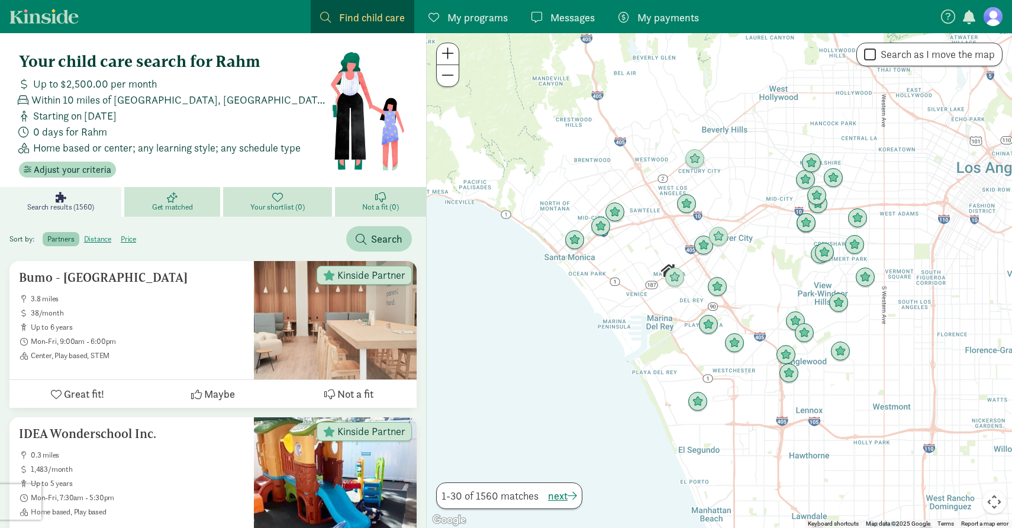
click at [992, 26] on nav "Find child care Find My programs Programs Messages Messages My payments Pay" at bounding box center [506, 16] width 1012 height 33
click at [996, 19] on figure at bounding box center [993, 16] width 19 height 19
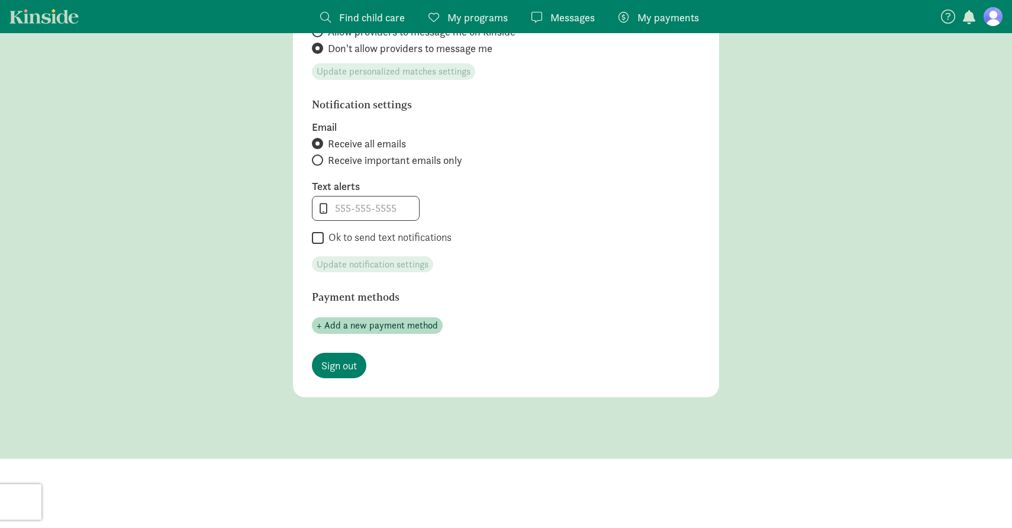
scroll to position [511, 0]
click at [234, 278] on main "Account settings Profile photo Upload photo Email [EMAIL_ADDRESS][DOMAIN_NAME] …" at bounding box center [506, 2] width 1012 height 913
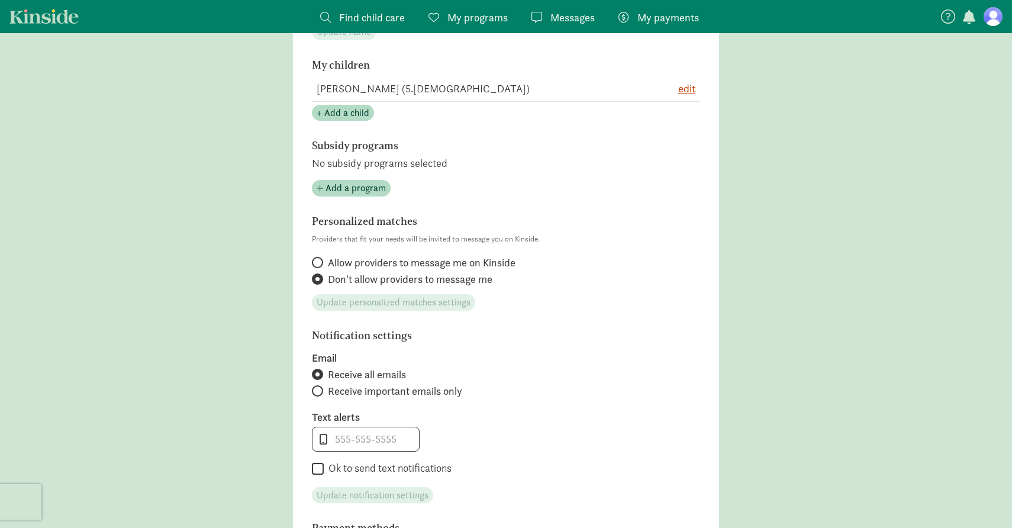
scroll to position [263, 0]
